Goal: Book appointment/travel/reservation

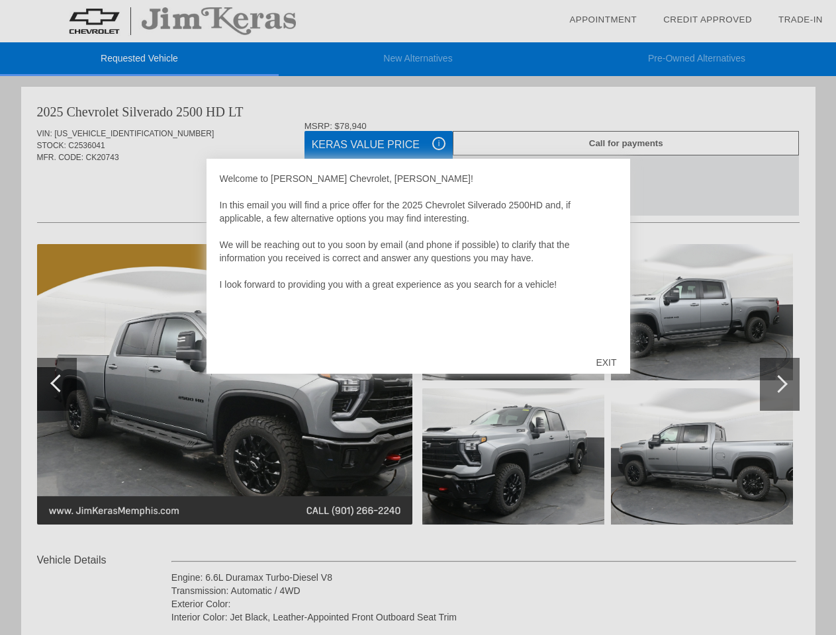
click at [603, 20] on link "Appointment" at bounding box center [602, 20] width 67 height 10
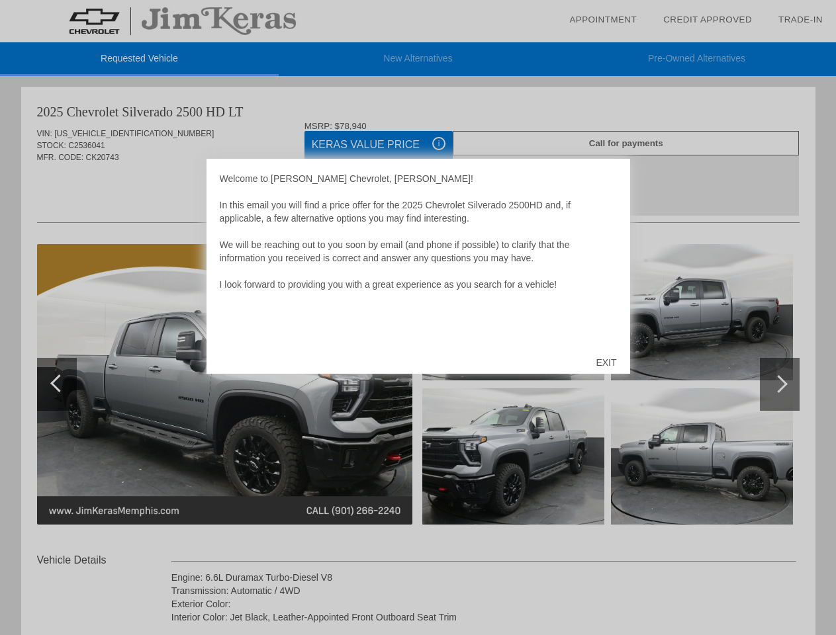
click at [605, 363] on div "EXIT" at bounding box center [605, 363] width 47 height 40
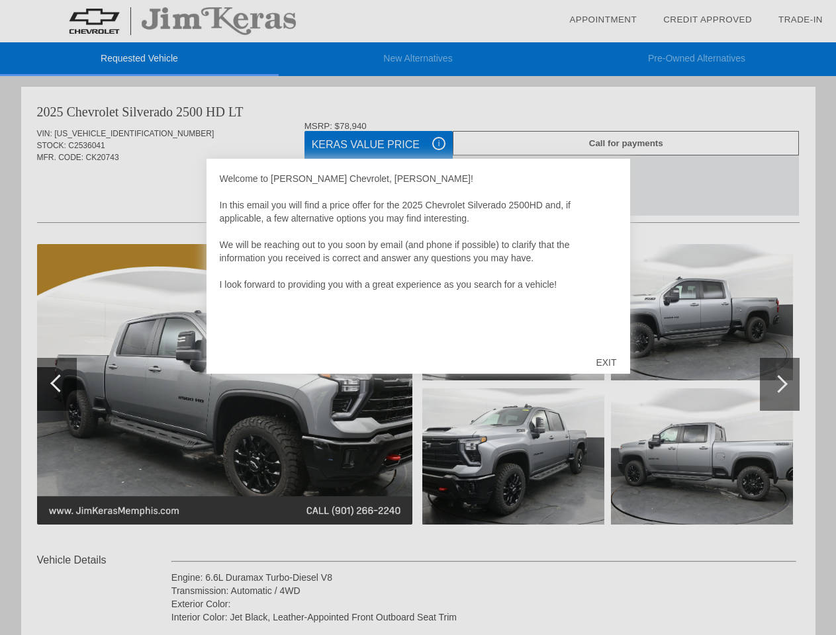
click at [603, 20] on link "Appointment" at bounding box center [602, 20] width 67 height 10
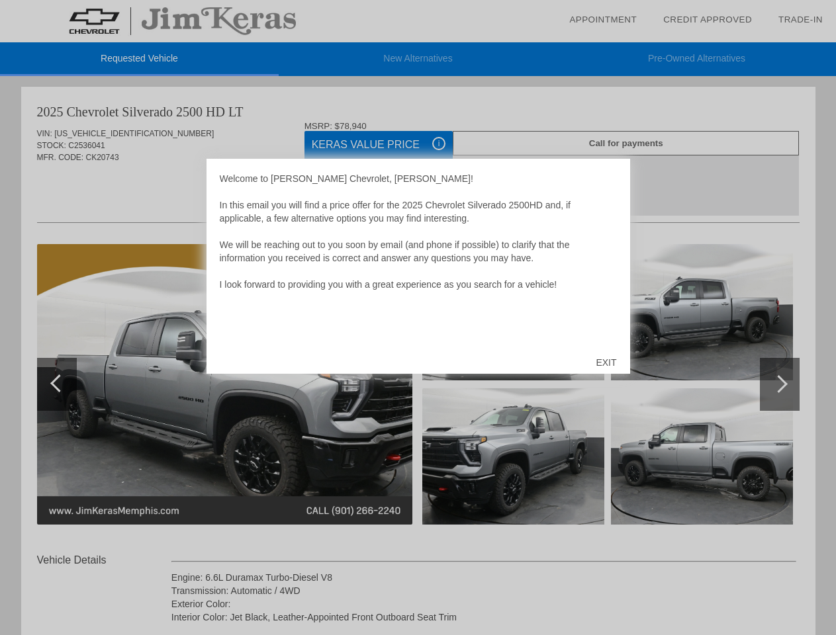
click at [605, 363] on div "EXIT" at bounding box center [605, 363] width 47 height 40
